Goal: Task Accomplishment & Management: Manage account settings

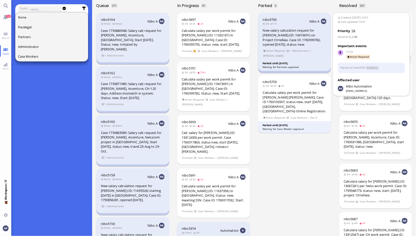
click at [282, 32] on div "New salary calculation request for [PERSON_NAME] (ID: 10415691) on Project Orne…" at bounding box center [295, 37] width 64 height 19
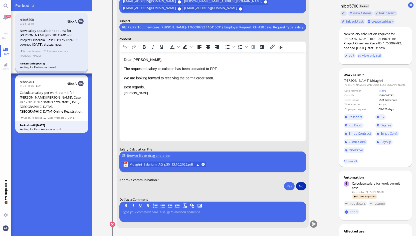
click at [298, 184] on button "No" at bounding box center [301, 186] width 10 height 8
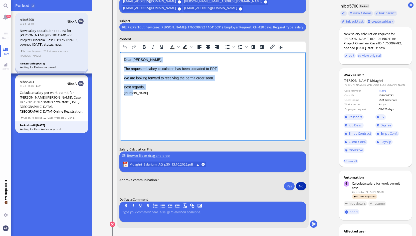
drag, startPoint x: 136, startPoint y: 94, endPoint x: 92, endPoint y: 15, distance: 90.7
click at [120, 52] on html "Dear [PERSON_NAME], The requested salary calculation has been uploaded to PPT. …" at bounding box center [213, 76] width 186 height 49
copy div "Dear [PERSON_NAME], The requested salary calculation has been uploaded to PPT. …"
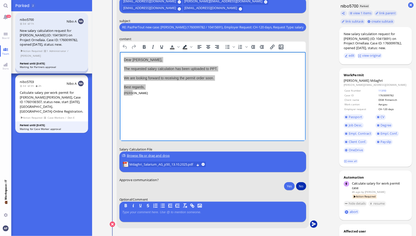
click at [310, 223] on button "submit" at bounding box center [314, 224] width 8 height 8
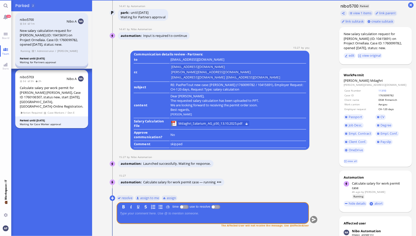
click at [43, 84] on div "nibo5703 3d 3h 2h Nibo A Calculate salary per work permit for [PERSON_NAME] [PE…" at bounding box center [51, 99] width 73 height 58
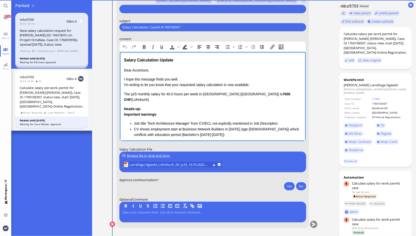
click at [224, 131] on html "Salary Calculation Update Dear Accenture, I hope this message finds you well. I…" at bounding box center [213, 117] width 186 height 130
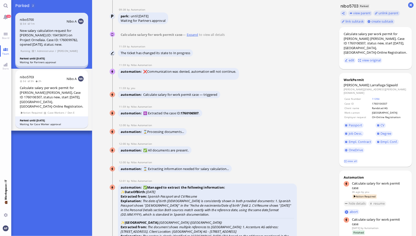
scroll to position [-1186, 0]
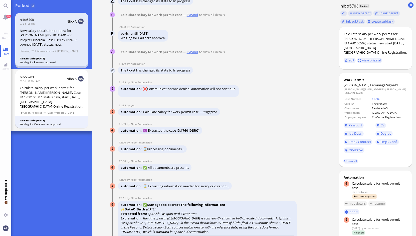
click at [190, 54] on link "Expand" at bounding box center [192, 52] width 13 height 5
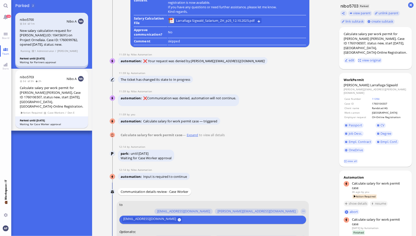
scroll to position [-243, 0]
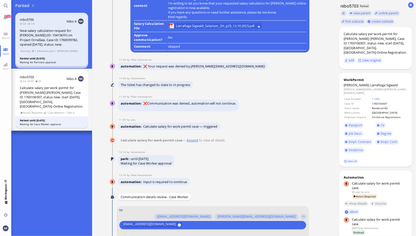
click at [188, 141] on link "Expand" at bounding box center [192, 140] width 13 height 5
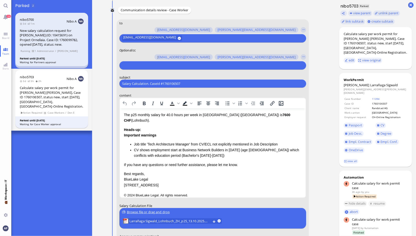
scroll to position [-56, 0]
click at [154, 220] on span "Larrañaga Sigwald_Lohnbuch_ZH_p25_13.10.2025.pdf (13.77 kB)" at bounding box center [169, 221] width 81 height 6
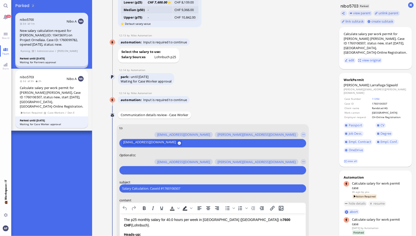
scroll to position [0, 0]
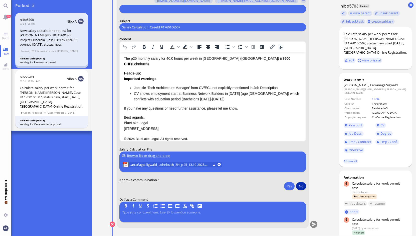
click at [296, 184] on button "No" at bounding box center [301, 186] width 10 height 8
click at [312, 225] on button "submit" at bounding box center [314, 224] width 8 height 8
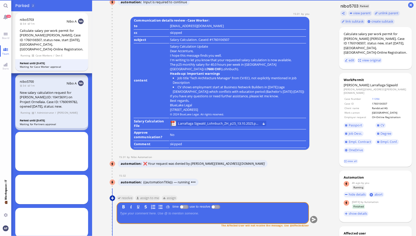
click at [110, 197] on button at bounding box center [113, 198] width 6 height 6
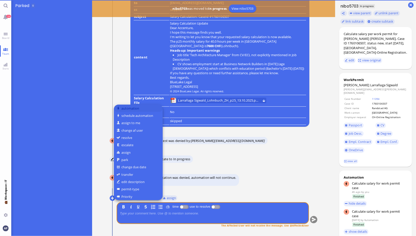
click at [127, 109] on button "automation" at bounding box center [138, 107] width 49 height 7
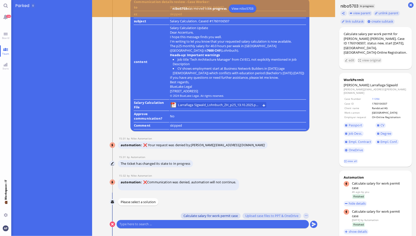
click at [212, 216] on span "Calculate salary for work permit case" at bounding box center [210, 215] width 54 height 4
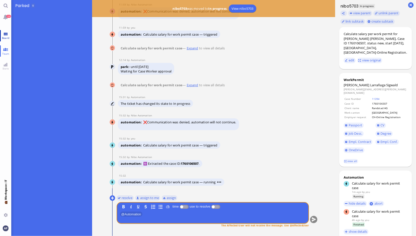
click at [7, 34] on link "Board" at bounding box center [5, 35] width 11 height 11
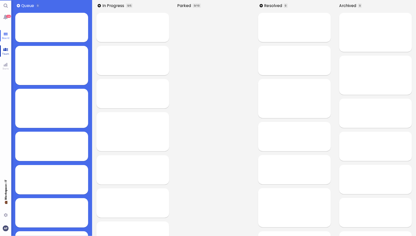
click at [6, 49] on link "Team" at bounding box center [5, 50] width 11 height 11
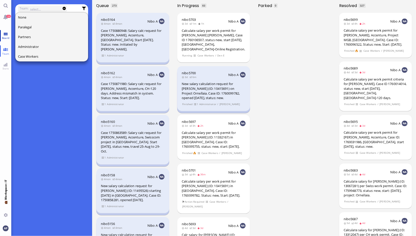
click at [9, 33] on link "Board" at bounding box center [5, 35] width 11 height 11
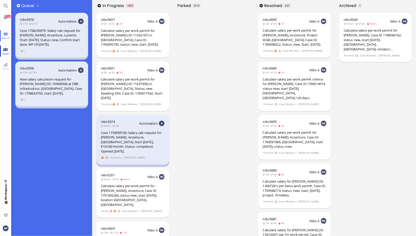
click at [8, 53] on span "Team" at bounding box center [6, 54] width 10 height 4
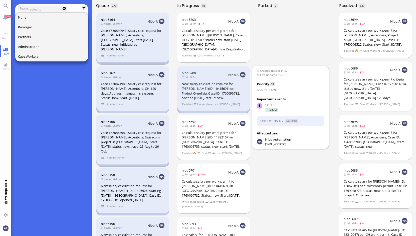
click at [208, 110] on div "nibo5700 3d 7m Nibo A New salary calculation request for [PERSON_NAME] (ID: 104…" at bounding box center [213, 88] width 73 height 45
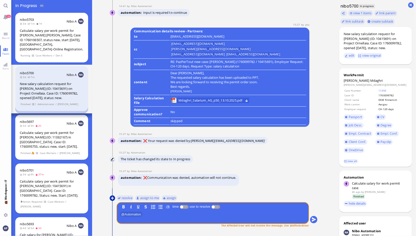
click at [110, 199] on button at bounding box center [113, 198] width 6 height 6
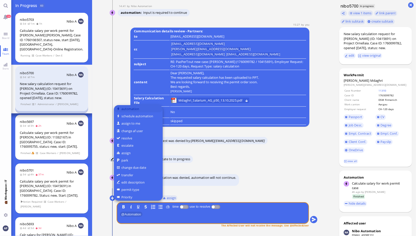
click at [131, 109] on button "automation" at bounding box center [138, 108] width 49 height 7
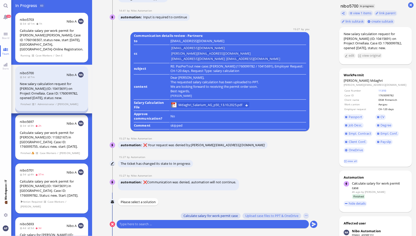
click at [211, 215] on span "Calculate salary for work permit case" at bounding box center [210, 215] width 54 height 4
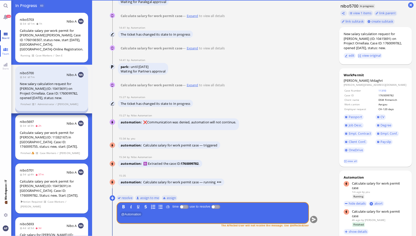
click at [3, 34] on link "Board" at bounding box center [5, 35] width 11 height 11
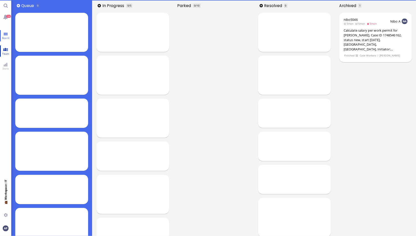
click at [3, 51] on link "Team" at bounding box center [5, 50] width 11 height 11
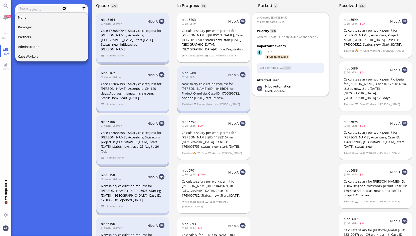
click at [221, 31] on div "Calculate salary per work permit for [PERSON_NAME] [PERSON_NAME], Case ID 17601…" at bounding box center [214, 39] width 64 height 23
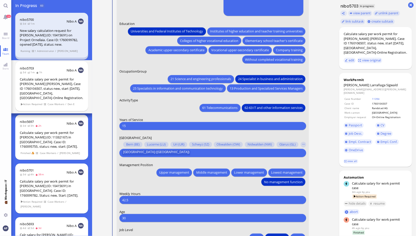
scroll to position [-63, 0]
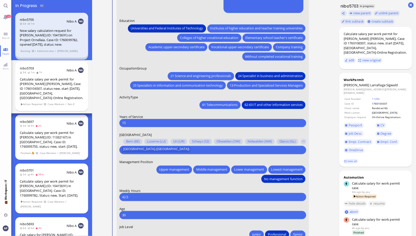
click at [130, 123] on input "15" at bounding box center [212, 122] width 181 height 5
type input "1"
type input "6"
click at [245, 195] on input "42.5" at bounding box center [212, 196] width 181 height 5
type input "4"
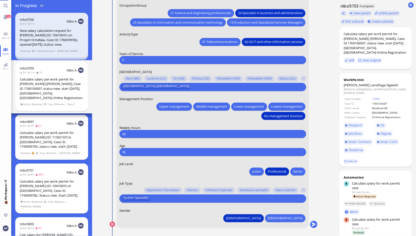
scroll to position [0, 0]
type input "40"
click at [159, 195] on input "text" at bounding box center [226, 197] width 151 height 5
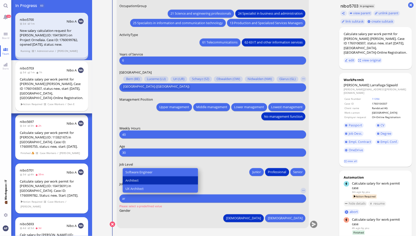
type input "ar"
click at [156, 180] on button "Architect" at bounding box center [159, 180] width 75 height 8
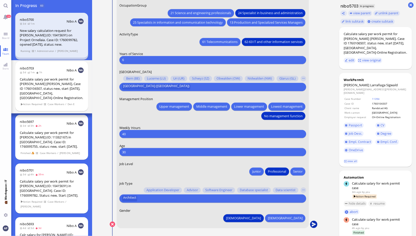
click at [312, 226] on button "submit" at bounding box center [314, 224] width 8 height 8
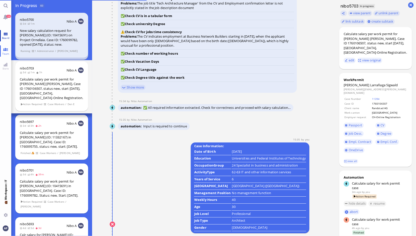
click at [3, 35] on link "Board" at bounding box center [5, 35] width 11 height 11
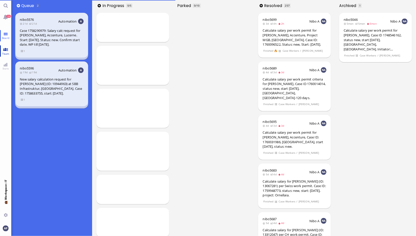
click at [6, 51] on link "Team" at bounding box center [5, 50] width 11 height 11
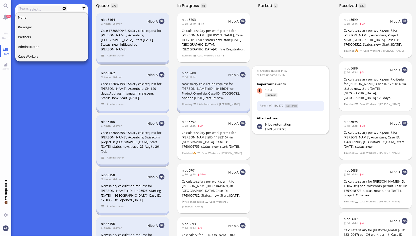
click at [216, 92] on div "New salary calculation request for [PERSON_NAME] (ID: 10415691) on Project Orne…" at bounding box center [214, 90] width 64 height 19
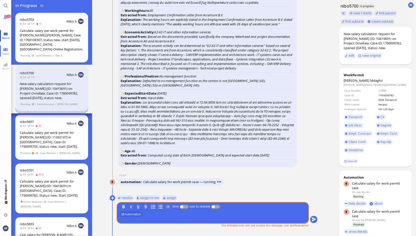
click at [8, 33] on link "Board" at bounding box center [5, 35] width 11 height 11
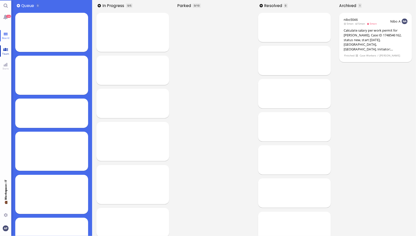
click at [8, 49] on link "Team" at bounding box center [5, 50] width 11 height 11
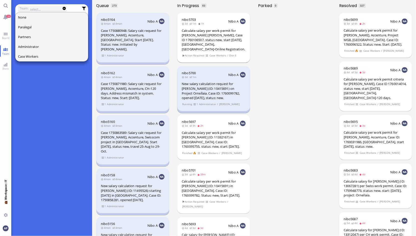
click at [203, 41] on div "Calculate salary per work permit for [PERSON_NAME] [PERSON_NAME], Case ID 17601…" at bounding box center [214, 39] width 64 height 23
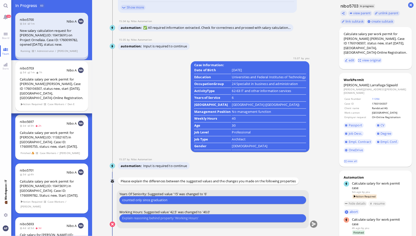
type input "counted only since graduation"
click at [203, 216] on input "text" at bounding box center [212, 217] width 181 height 5
click at [189, 217] on input "for spanish national we usualy use the avarage; in [GEOGRAPHIC_DATA] however it…" at bounding box center [212, 217] width 181 height 5
type input "for spanish national we usualy use the avarage between summer and winter time; …"
click at [311, 226] on button "submit" at bounding box center [314, 224] width 8 height 8
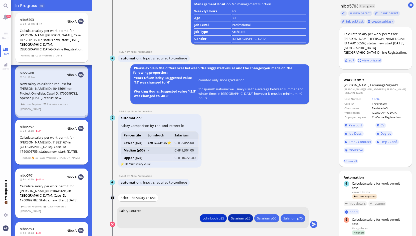
click at [240, 218] on div "Salarium p25" at bounding box center [240, 217] width 19 height 5
click at [311, 225] on button "submit" at bounding box center [314, 224] width 8 height 8
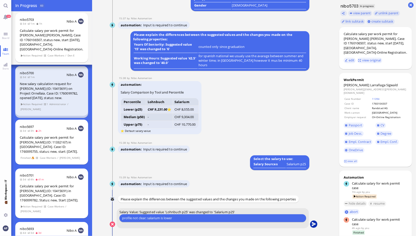
type input "profile not clear; salarium is lower"
click at [312, 224] on button "submit" at bounding box center [314, 224] width 8 height 8
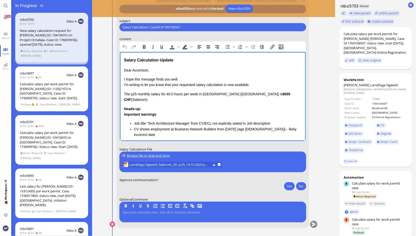
drag, startPoint x: 123, startPoint y: 60, endPoint x: 126, endPoint y: 61, distance: 3.6
click at [126, 61] on html "Salary Calculation Update Dear Accenture, I hope this message finds you well. I…" at bounding box center [213, 126] width 186 height 148
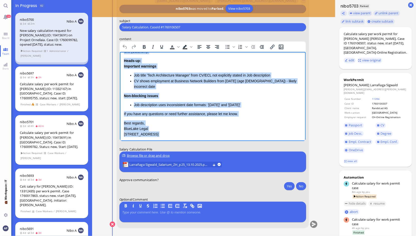
drag, startPoint x: 124, startPoint y: 60, endPoint x: 310, endPoint y: 239, distance: 258.8
click at [305, 152] on html "Salary Calculation Update Dear Accenture, I hope this message finds you well. I…" at bounding box center [213, 78] width 186 height 148
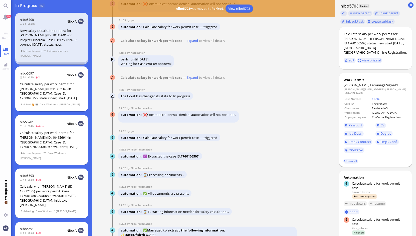
scroll to position [-1269, 0]
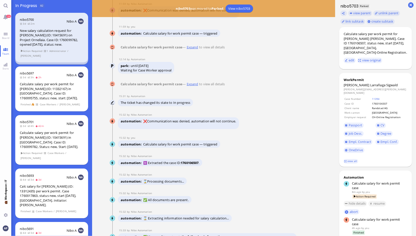
click at [192, 86] on link "Expand" at bounding box center [192, 84] width 13 height 5
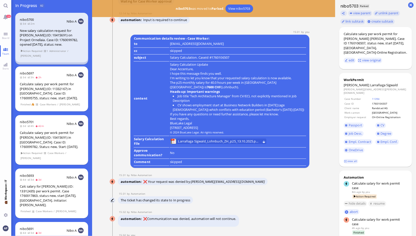
scroll to position [-365, 0]
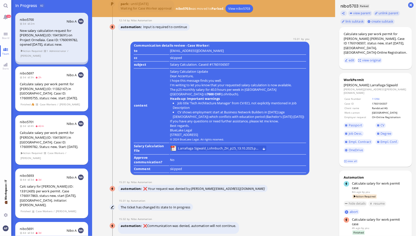
click at [170, 78] on p "Dear Accenture," at bounding box center [238, 76] width 136 height 5
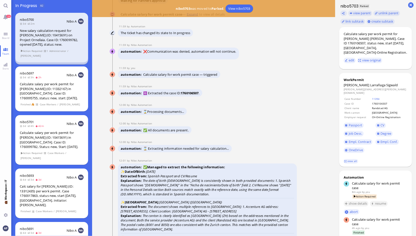
scroll to position [-1459, 0]
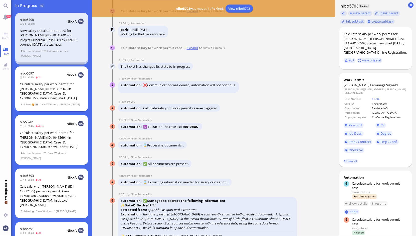
click at [188, 50] on link "Expand" at bounding box center [192, 48] width 13 height 5
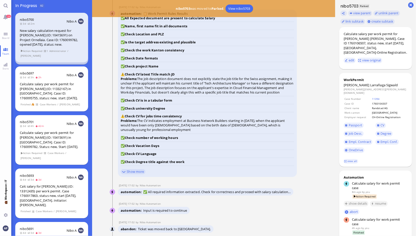
scroll to position [-638, 0]
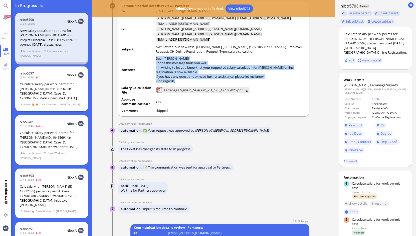
drag, startPoint x: 155, startPoint y: 75, endPoint x: 185, endPoint y: 98, distance: 38.3
click at [185, 83] on div "Dear [PERSON_NAME], I hope this message finds you well. I'm writing to let you …" at bounding box center [231, 69] width 150 height 27
copy div "Dear [PERSON_NAME], I hope this message finds you well. I'm writing to let you …"
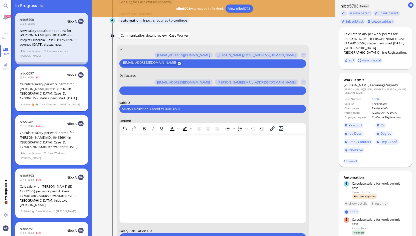
scroll to position [0, 0]
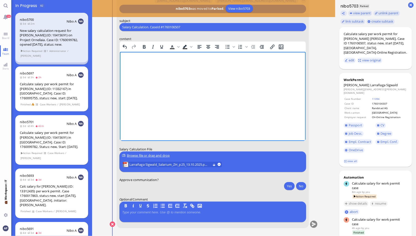
click at [265, 75] on html at bounding box center [213, 63] width 186 height 23
click at [125, 56] on html at bounding box center [213, 63] width 186 height 23
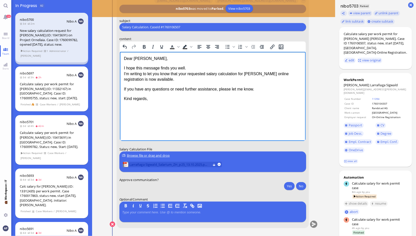
click at [146, 163] on span "Larrañaga Sigwald_Salarium_ZH_p25_13.10.2025.pdf (68.74 kB)" at bounding box center [169, 164] width 81 height 6
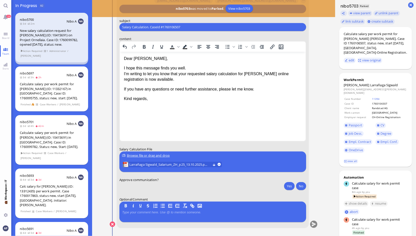
click at [255, 80] on p "I hope this message finds you well. I'm writing to let you know that your reque…" at bounding box center [213, 73] width 178 height 17
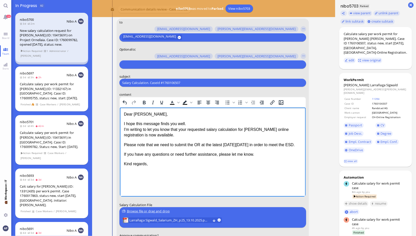
scroll to position [-71, 0]
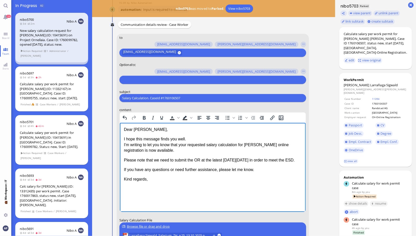
click at [148, 96] on input "Salary Calculation. CaseId #1760106507" at bounding box center [212, 97] width 181 height 5
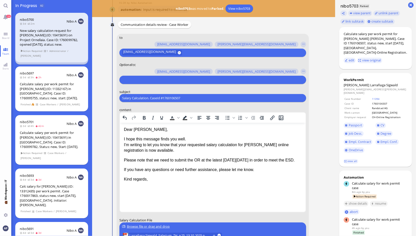
click at [148, 96] on input "Salary Calculation. CaseId #1760106507" at bounding box center [212, 97] width 181 height 5
paste input "PazPerTout new case: [PERSON_NAME] [PERSON_NAME] (1760106507 / 13122936), Emplo…"
click at [141, 97] on input "PazPerTout new case: [PERSON_NAME] [PERSON_NAME] (1760106507 / 13122936), Emplo…" at bounding box center [212, 97] width 181 height 5
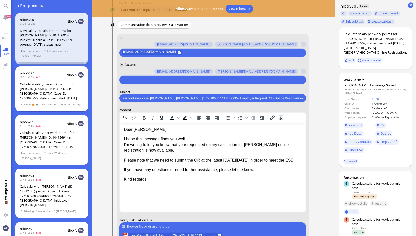
scroll to position [0, 0]
type input "Re: PazPerTout new case: [PERSON_NAME] [PERSON_NAME] (1760106507 / 13122936), E…"
click at [167, 76] on div at bounding box center [211, 79] width 181 height 7
click at [161, 79] on input "text" at bounding box center [212, 79] width 180 height 5
click at [303, 72] on button "button" at bounding box center [304, 72] width 6 height 6
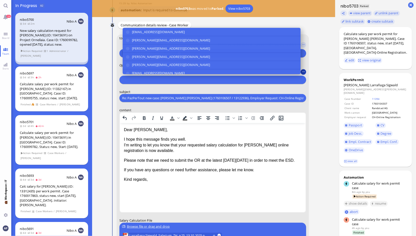
scroll to position [-70, 0]
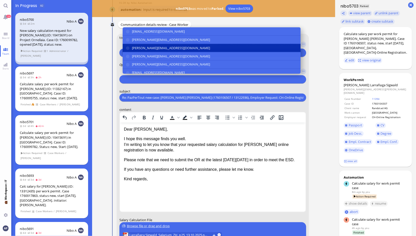
click at [125, 47] on button "[PERSON_NAME][EMAIL_ADDRESS][DOMAIN_NAME]" at bounding box center [211, 48] width 178 height 8
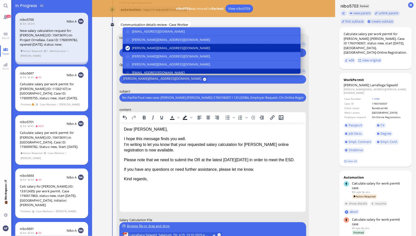
click at [126, 71] on button "[EMAIL_ADDRESS][DOMAIN_NAME]" at bounding box center [211, 73] width 178 height 8
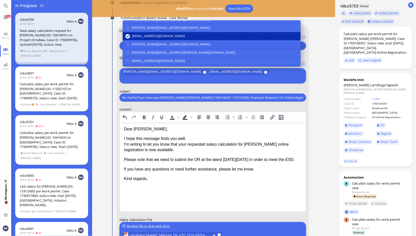
scroll to position [36, 0]
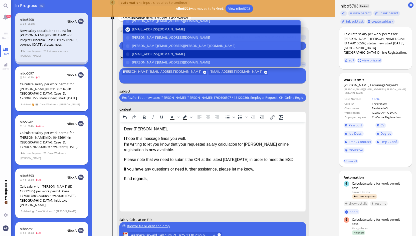
click at [125, 58] on button "[EMAIL_ADDRESS][DOMAIN_NAME]" at bounding box center [211, 54] width 178 height 8
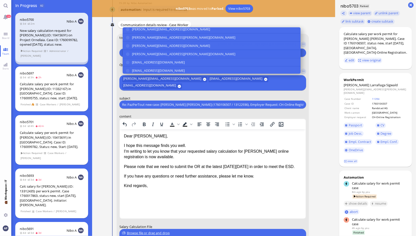
scroll to position [93, 0]
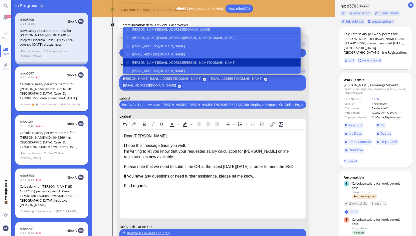
click at [126, 61] on button "[PERSON_NAME][EMAIL_ADDRESS][PERSON_NAME][DOMAIN_NAME]" at bounding box center [211, 62] width 178 height 8
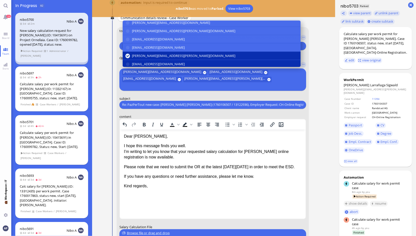
click at [126, 68] on button "[EMAIL_ADDRESS][DOMAIN_NAME]" at bounding box center [211, 64] width 178 height 8
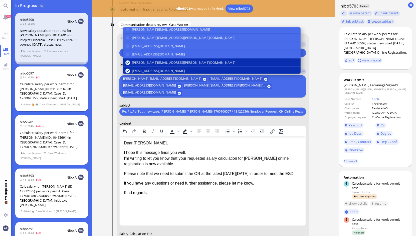
click at [308, 102] on conversation-line "You to [PERSON_NAME][EMAIL_ADDRESS][DOMAIN_NAME] [DOMAIN_NAME][EMAIL_ADDRESS][D…" at bounding box center [214, 176] width 208 height 285
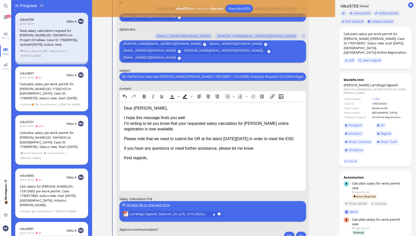
scroll to position [0, 0]
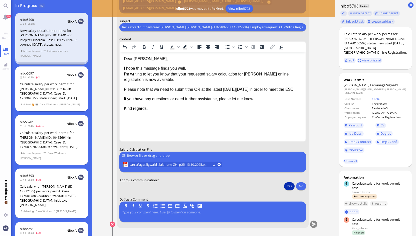
click at [286, 184] on button "Yes" at bounding box center [289, 186] width 11 height 8
click at [313, 224] on button "submit" at bounding box center [314, 224] width 8 height 8
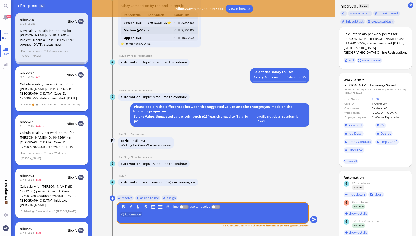
click at [6, 37] on span "Board" at bounding box center [6, 38] width 10 height 4
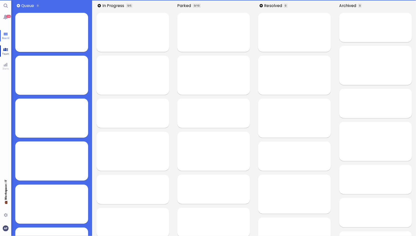
click at [6, 48] on link "Team" at bounding box center [5, 50] width 11 height 11
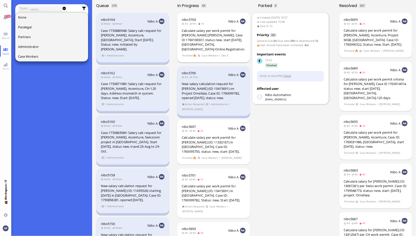
click at [211, 35] on div "Calculate salary per work permit for [PERSON_NAME] [PERSON_NAME], Case ID 17601…" at bounding box center [214, 39] width 64 height 23
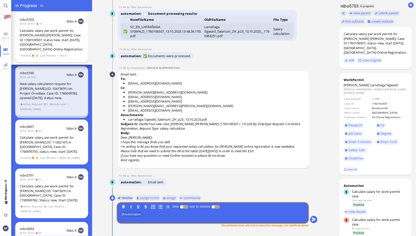
click at [124, 196] on button "resolve" at bounding box center [124, 198] width 17 height 6
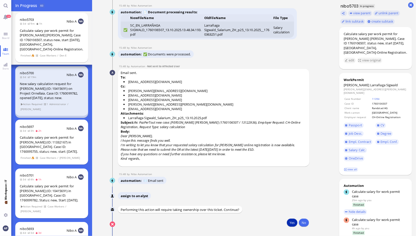
click at [290, 224] on button "Yes" at bounding box center [292, 222] width 11 height 8
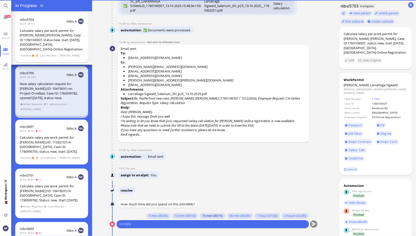
click at [199, 216] on button "15 min (00:15)" at bounding box center [212, 216] width 26 height 6
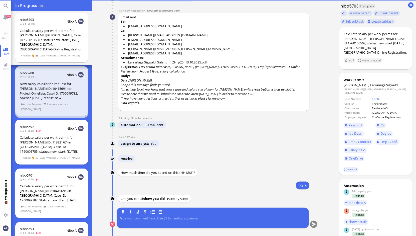
scroll to position [-31, 0]
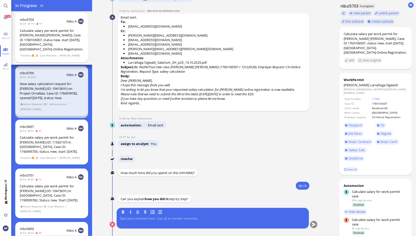
click at [192, 217] on p at bounding box center [212, 218] width 187 height 4
click at [310, 224] on button "submit" at bounding box center [314, 225] width 8 height 8
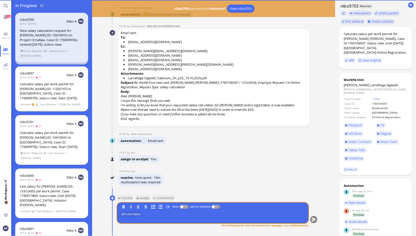
click at [52, 35] on div "New salary calculation request for [PERSON_NAME] (ID: 10415691) on Project Orne…" at bounding box center [52, 37] width 64 height 19
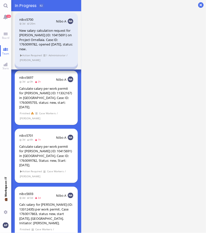
scroll to position [-83, 0]
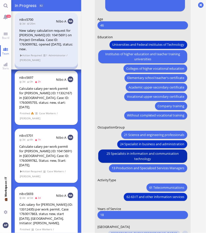
click at [158, 156] on span "25 Specialists in information and communication technology" at bounding box center [143, 156] width 84 height 11
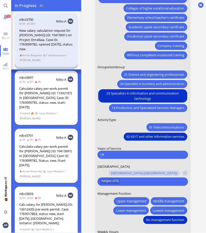
scroll to position [0, 0]
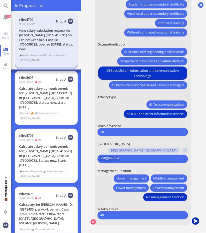
click at [192, 223] on button "submit" at bounding box center [196, 222] width 8 height 8
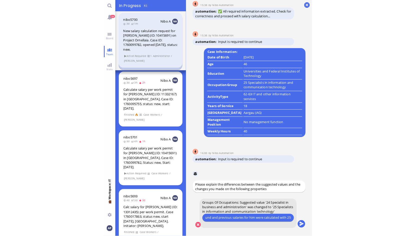
scroll to position [0, 48]
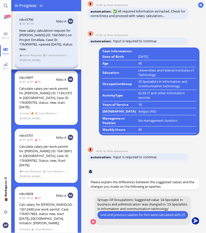
type input "he has rather an IT background and previous salaries for him were calculated wi…"
click at [193, 220] on button "submit" at bounding box center [196, 222] width 8 height 8
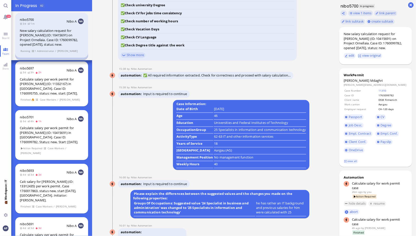
scroll to position [0, 0]
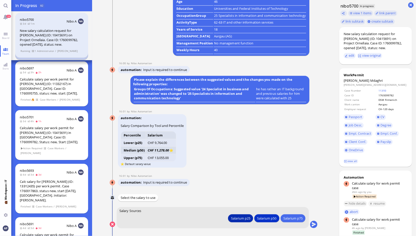
click at [232, 217] on div "Salarium p25" at bounding box center [240, 217] width 19 height 5
click at [311, 224] on button "submit" at bounding box center [314, 224] width 8 height 8
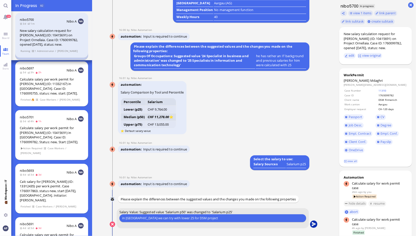
type input "in [GEOGRAPHIC_DATA] we can try with lower 25 for DSM project"
click at [312, 221] on button "submit" at bounding box center [314, 224] width 8 height 8
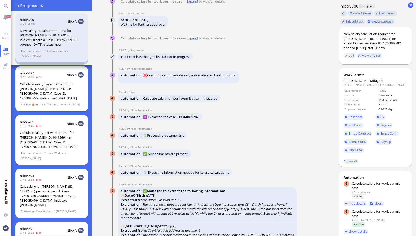
click at [191, 40] on link "Expand" at bounding box center [192, 38] width 13 height 5
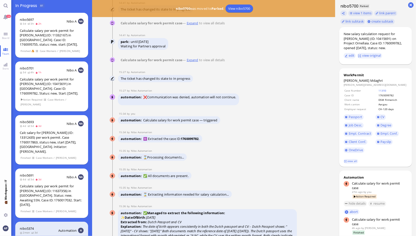
scroll to position [-1142, 0]
click at [189, 61] on link "Expand" at bounding box center [192, 59] width 13 height 5
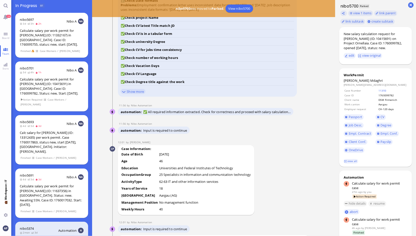
scroll to position [-501, 0]
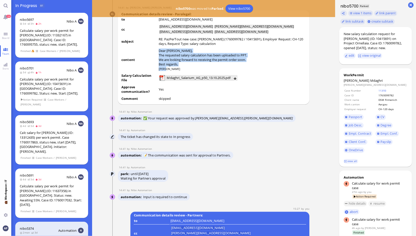
drag, startPoint x: 166, startPoint y: 81, endPoint x: 155, endPoint y: 64, distance: 20.2
click at [155, 64] on tr "content Dear [PERSON_NAME], The requested salary calculation has been uploaded …" at bounding box center [213, 60] width 185 height 25
copy tr "Dear [PERSON_NAME], The requested salary calculation has been uploaded to PPT. …"
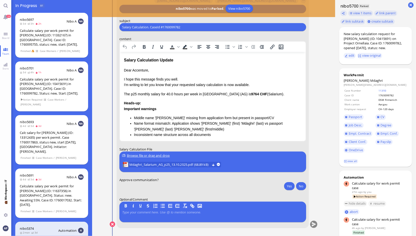
scroll to position [0, 0]
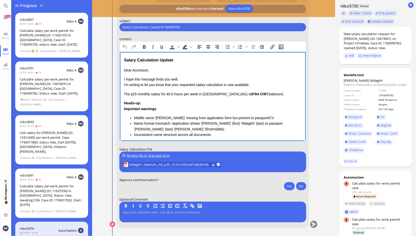
click at [124, 59] on div "Salary Calculation Update" at bounding box center [213, 60] width 178 height 7
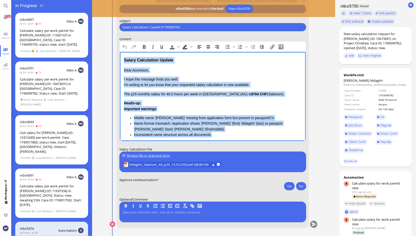
scroll to position [71, 0]
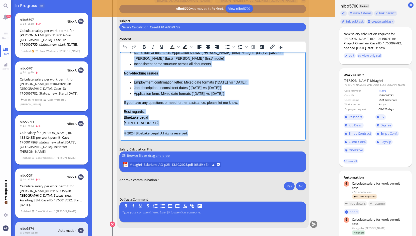
drag, startPoint x: 124, startPoint y: 59, endPoint x: 386, endPoint y: 276, distance: 340.0
click at [269, 141] on html "Salary Calculation Update Dear Accenture, I hope this message finds you well. I…" at bounding box center [213, 61] width 186 height 160
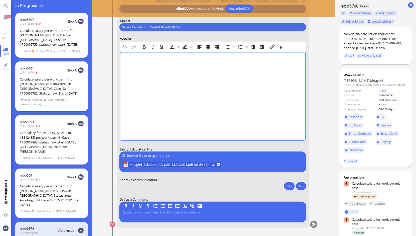
scroll to position [0, 0]
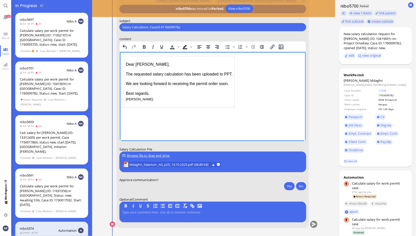
click at [161, 27] on input "Salary Calculation. CaseId #1760099782" at bounding box center [212, 27] width 181 height 5
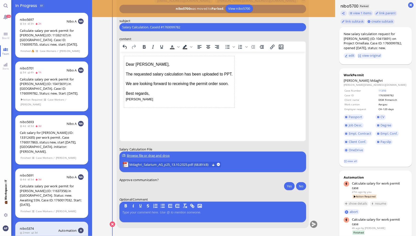
click at [161, 27] on input "Salary Calculation. CaseId #1760099782" at bounding box center [212, 27] width 181 height 5
type input "Re: PazPerTout new case: [PERSON_NAME] (1760099782 / 10415691), Employer Reques…"
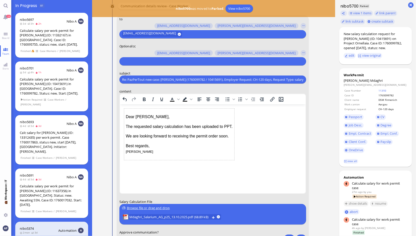
scroll to position [-50, 0]
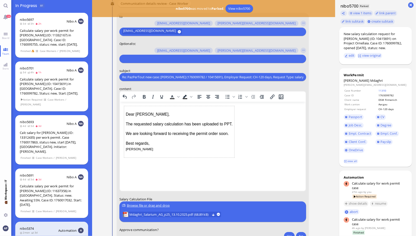
click at [157, 59] on input "text" at bounding box center [212, 58] width 180 height 5
click at [301, 49] on button "button" at bounding box center [304, 51] width 6 height 6
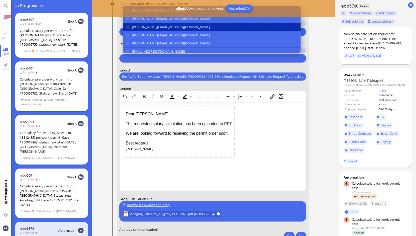
click at [124, 28] on button "[PERSON_NAME][EMAIL_ADDRESS][DOMAIN_NAME]" at bounding box center [211, 27] width 178 height 8
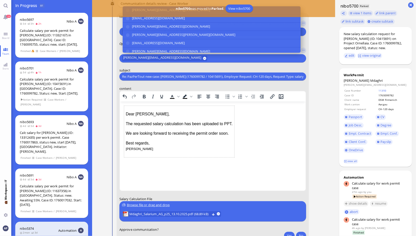
scroll to position [44, 0]
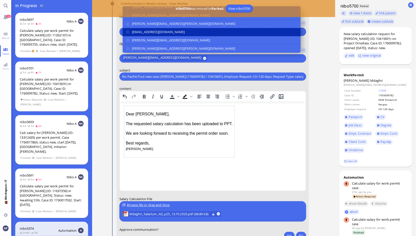
click at [146, 31] on span "[EMAIL_ADDRESS][DOMAIN_NAME]" at bounding box center [158, 31] width 53 height 5
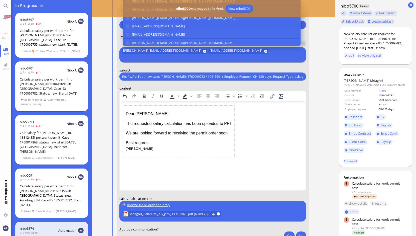
scroll to position [93, 0]
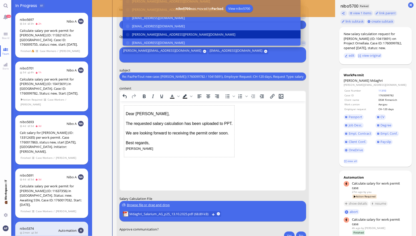
click at [126, 39] on button "[PERSON_NAME][EMAIL_ADDRESS][PERSON_NAME][DOMAIN_NAME]" at bounding box center [211, 34] width 178 height 8
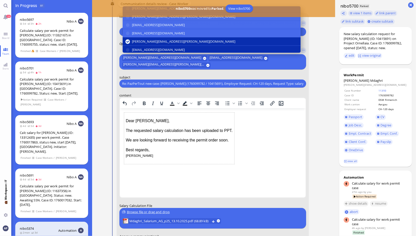
click at [125, 47] on button "[EMAIL_ADDRESS][DOMAIN_NAME]" at bounding box center [211, 50] width 178 height 8
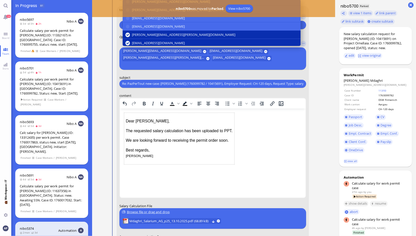
click at [310, 204] on conversation-line "You to [PERSON_NAME][EMAIL_ADDRESS][DOMAIN_NAME] [DOMAIN_NAME][EMAIL_ADDRESS][D…" at bounding box center [214, 148] width 208 height 285
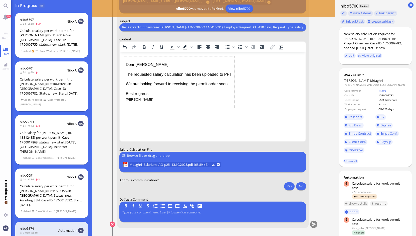
scroll to position [-2, 0]
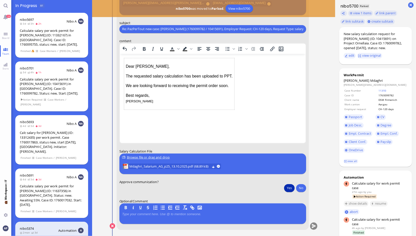
click at [288, 188] on button "Yes" at bounding box center [289, 187] width 11 height 8
click at [310, 224] on button "submit" at bounding box center [314, 226] width 8 height 8
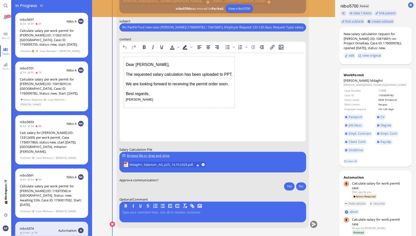
scroll to position [0, 0]
click at [280, 180] on label "Approve communication?" at bounding box center [212, 179] width 187 height 5
click at [285, 179] on label "Approve communication?" at bounding box center [212, 179] width 187 height 5
click at [284, 185] on button "Yes" at bounding box center [289, 186] width 11 height 8
click at [311, 223] on button "submit" at bounding box center [314, 224] width 8 height 8
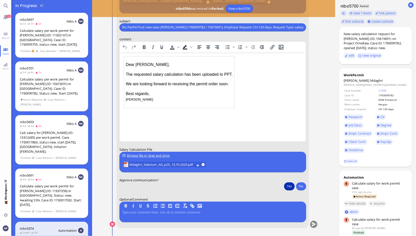
click at [286, 187] on button "Yes" at bounding box center [289, 186] width 11 height 8
click at [313, 224] on button "submit" at bounding box center [314, 224] width 8 height 8
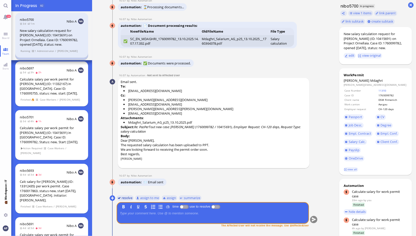
click at [123, 198] on button "resolve" at bounding box center [124, 198] width 17 height 6
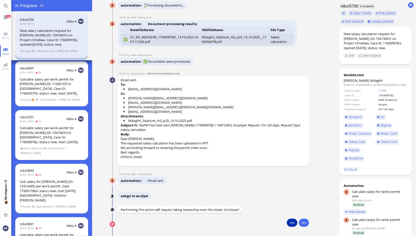
click at [290, 222] on button "Yes" at bounding box center [292, 222] width 11 height 8
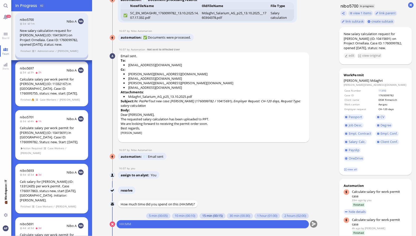
click at [211, 215] on button "15 min (00:15)" at bounding box center [212, 216] width 26 height 6
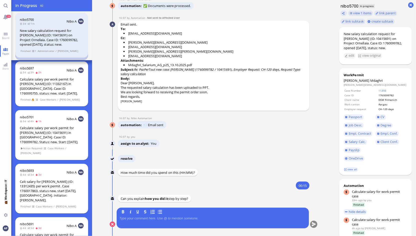
click at [193, 220] on p at bounding box center [212, 218] width 187 height 4
click at [314, 221] on button "submit" at bounding box center [314, 224] width 8 height 8
